Goal: Find specific page/section: Find specific page/section

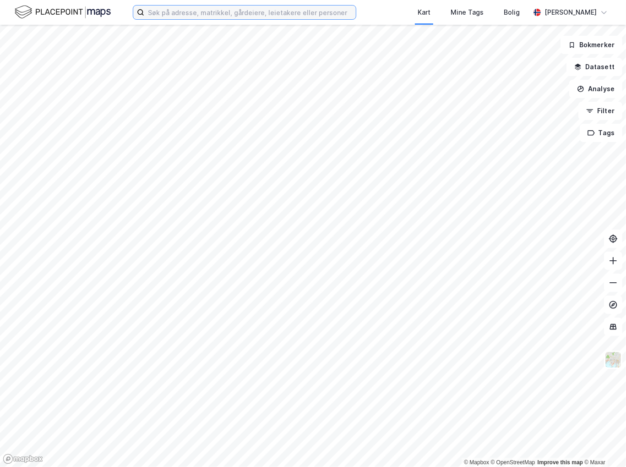
click at [209, 12] on input at bounding box center [250, 12] width 212 height 14
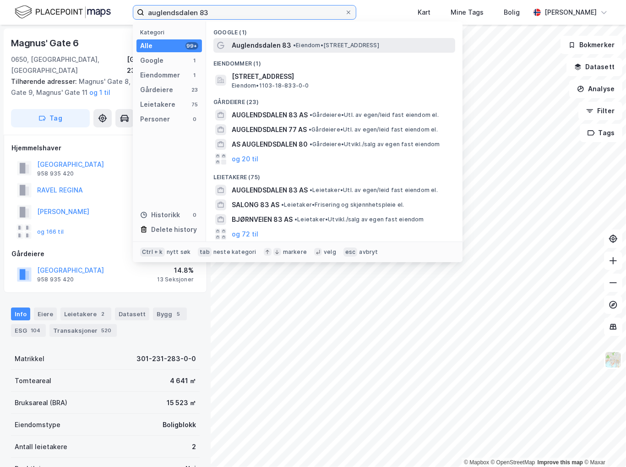
type input "auglendsdalen 83"
click at [262, 48] on span "Auglendsdalen 83" at bounding box center [262, 45] width 60 height 11
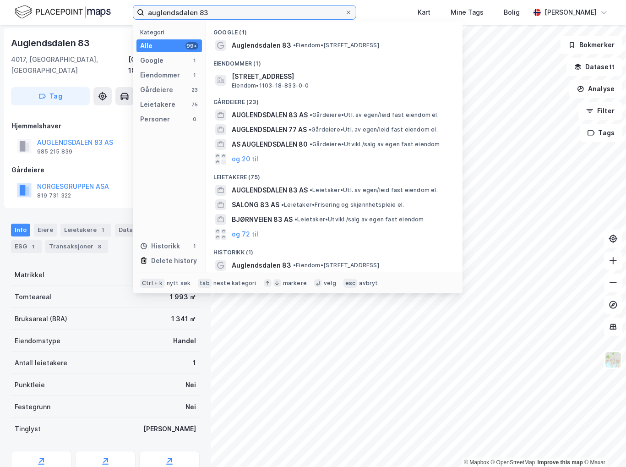
click at [233, 13] on input "auglendsdalen 83" at bounding box center [244, 12] width 201 height 14
click at [106, 193] on div "Hjemmelshaver AUGLENDSDALEN 83 AS 985 215 839 100% Gårdeiere NORGESGRUPPEN ASA …" at bounding box center [105, 161] width 203 height 96
